Goal: Task Accomplishment & Management: Manage account settings

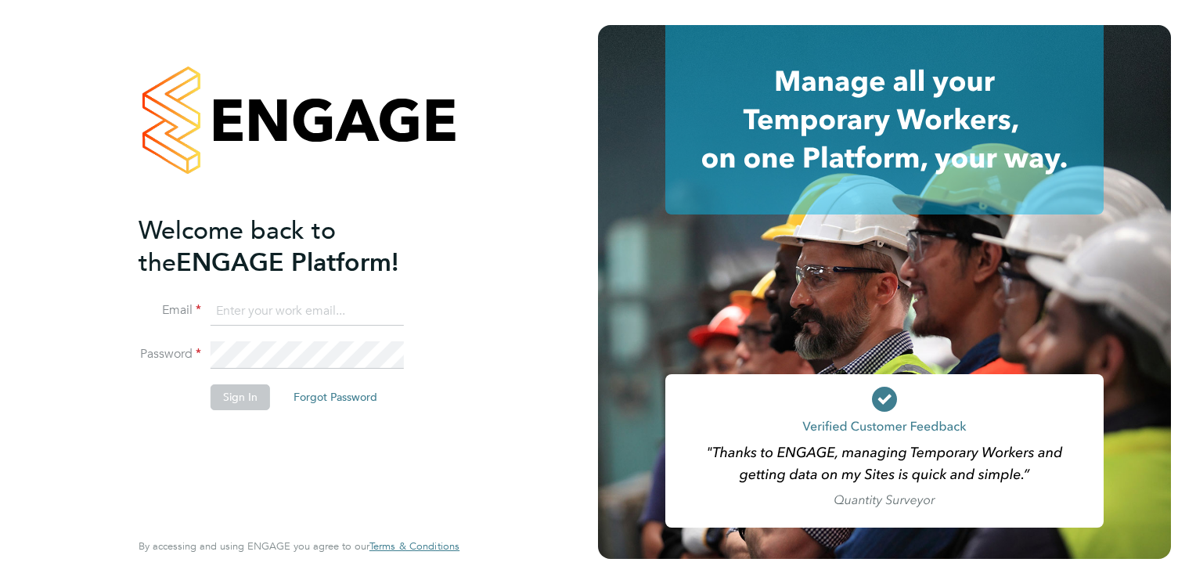
type input "[PERSON_NAME][EMAIL_ADDRESS][PERSON_NAME][DOMAIN_NAME]"
click at [251, 393] on button "Sign In" at bounding box center [240, 396] width 59 height 25
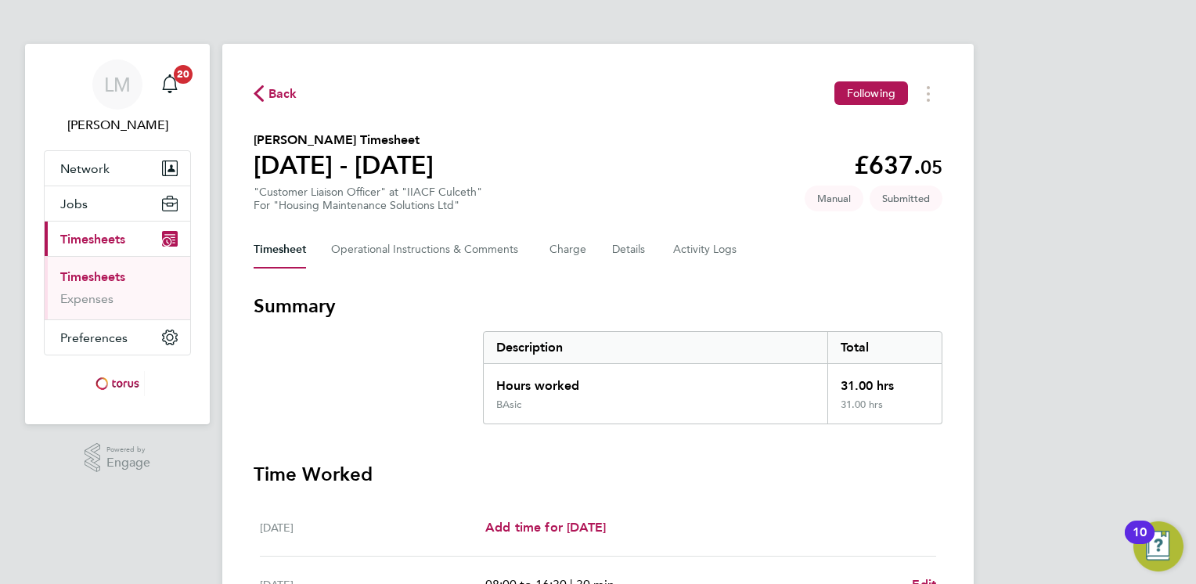
click at [1085, 406] on div "[PERSON_NAME] Notifications 20 Applications: Network Sites Workers Jobs Positio…" at bounding box center [598, 556] width 1196 height 1112
click at [1046, 415] on div "LM Laura McGuiness Notifications 20 Applications: Network Sites Workers Jobs Po…" at bounding box center [598, 556] width 1196 height 1112
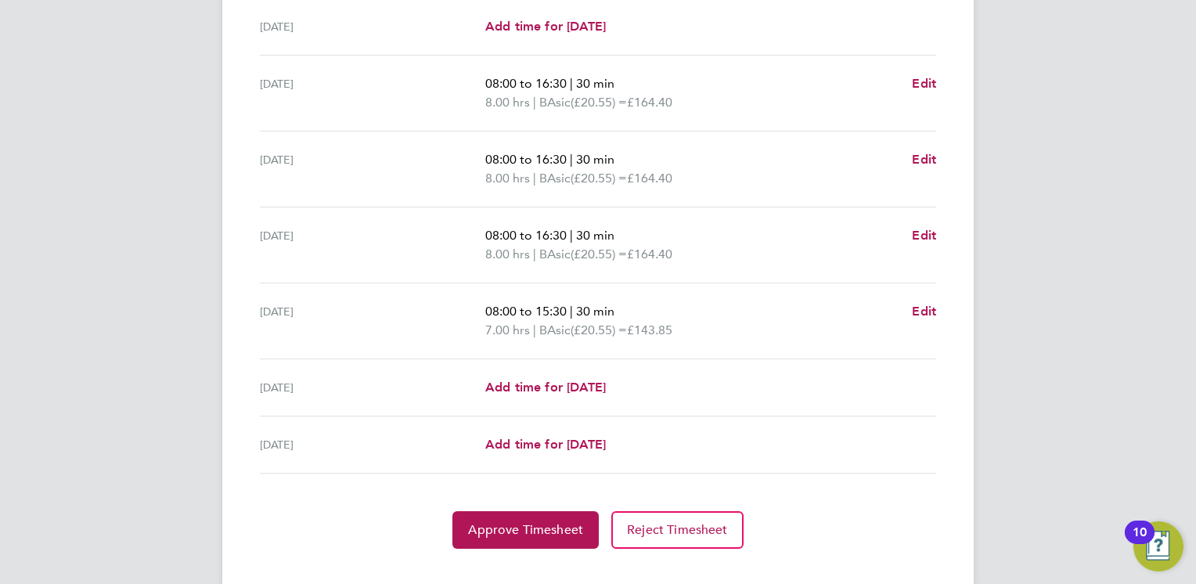
scroll to position [526, 0]
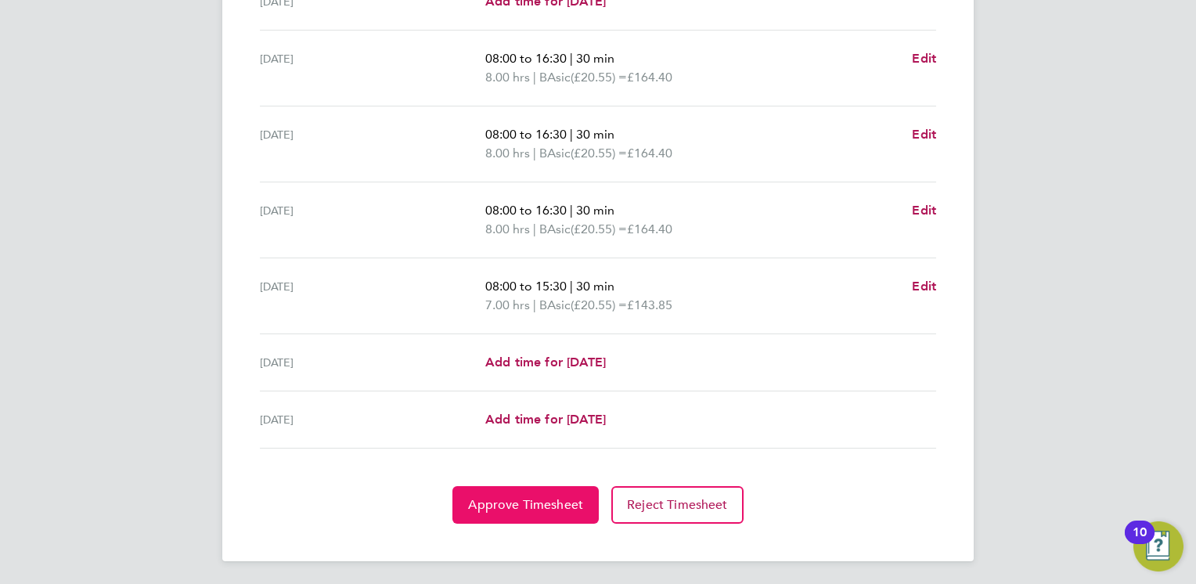
click at [545, 509] on span "Approve Timesheet" at bounding box center [525, 505] width 115 height 16
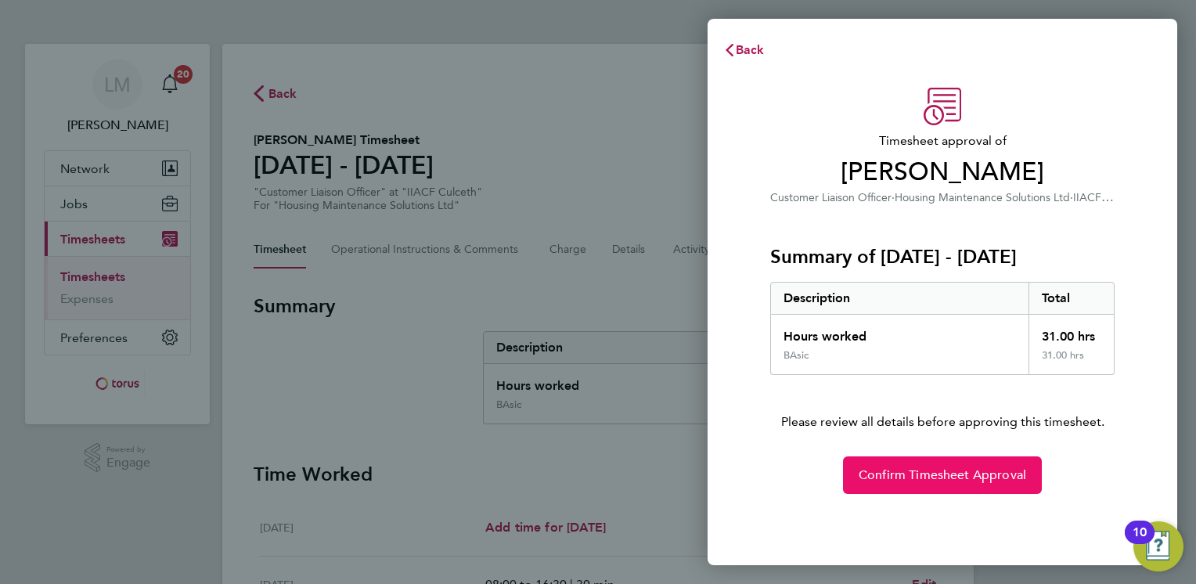
click at [884, 479] on span "Confirm Timesheet Approval" at bounding box center [943, 475] width 168 height 16
